Goal: Transaction & Acquisition: Download file/media

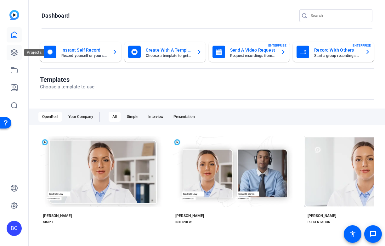
click at [11, 52] on icon at bounding box center [14, 53] width 8 height 8
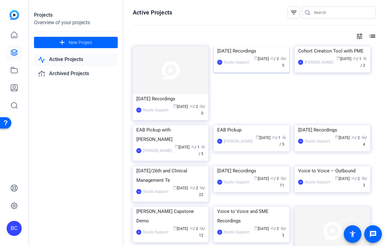
click at [238, 46] on img at bounding box center [252, 46] width 76 height 0
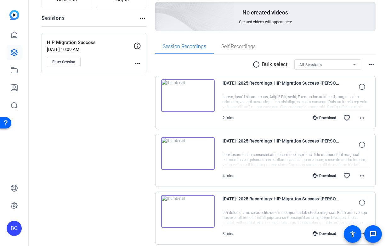
scroll to position [66, 0]
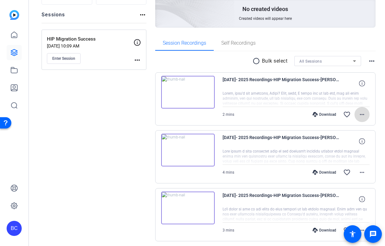
click at [362, 114] on mat-icon "more_horiz" at bounding box center [363, 115] width 8 height 8
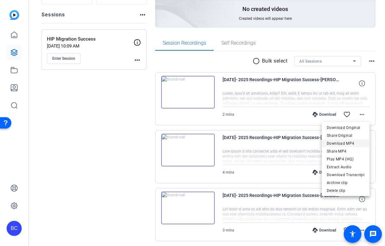
click at [347, 143] on span "Download MP4" at bounding box center [346, 144] width 38 height 8
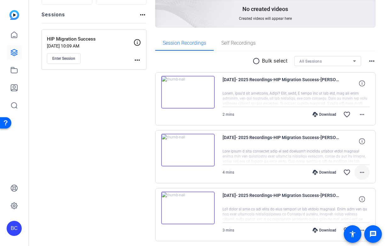
click at [362, 171] on mat-icon "more_horiz" at bounding box center [363, 173] width 8 height 8
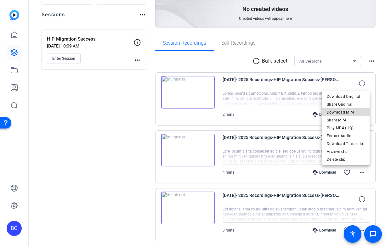
click at [348, 112] on span "Download MP4" at bounding box center [346, 113] width 38 height 8
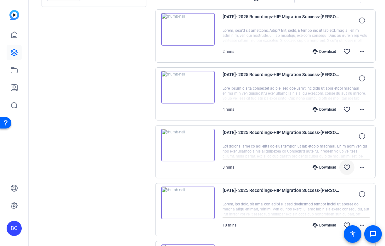
scroll to position [141, 0]
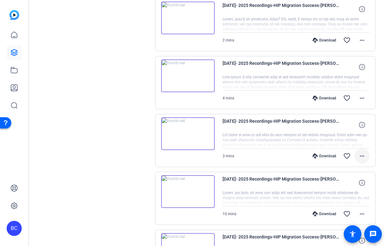
click at [364, 155] on mat-icon "more_horiz" at bounding box center [363, 156] width 8 height 8
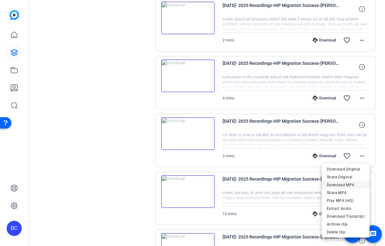
click at [348, 185] on span "Download MP4" at bounding box center [346, 185] width 38 height 8
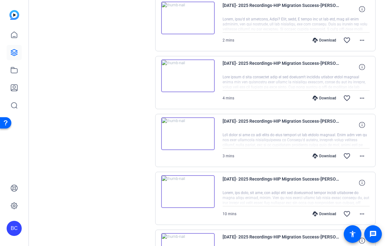
scroll to position [141, 0]
